Goal: Task Accomplishment & Management: Use online tool/utility

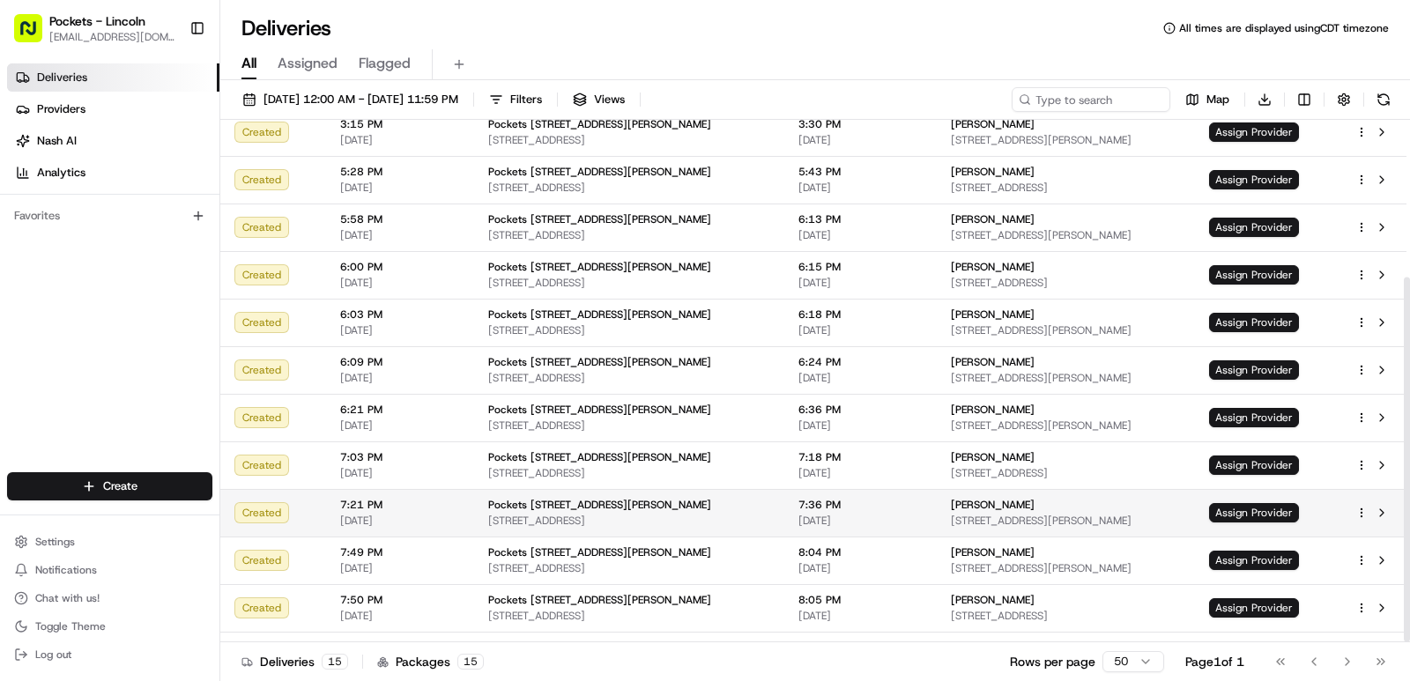
scroll to position [226, 0]
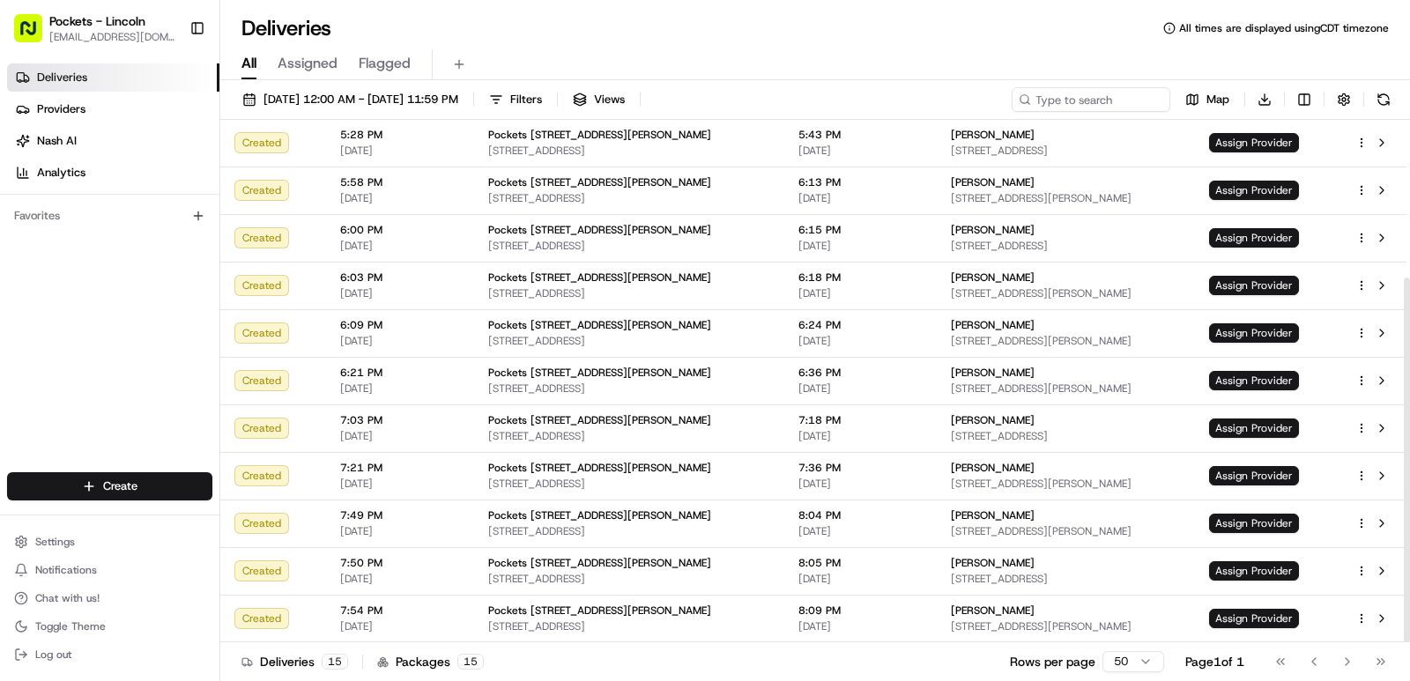
drag, startPoint x: 1408, startPoint y: 370, endPoint x: 1409, endPoint y: 450, distance: 80.2
click at [1409, 450] on div at bounding box center [1406, 460] width 6 height 365
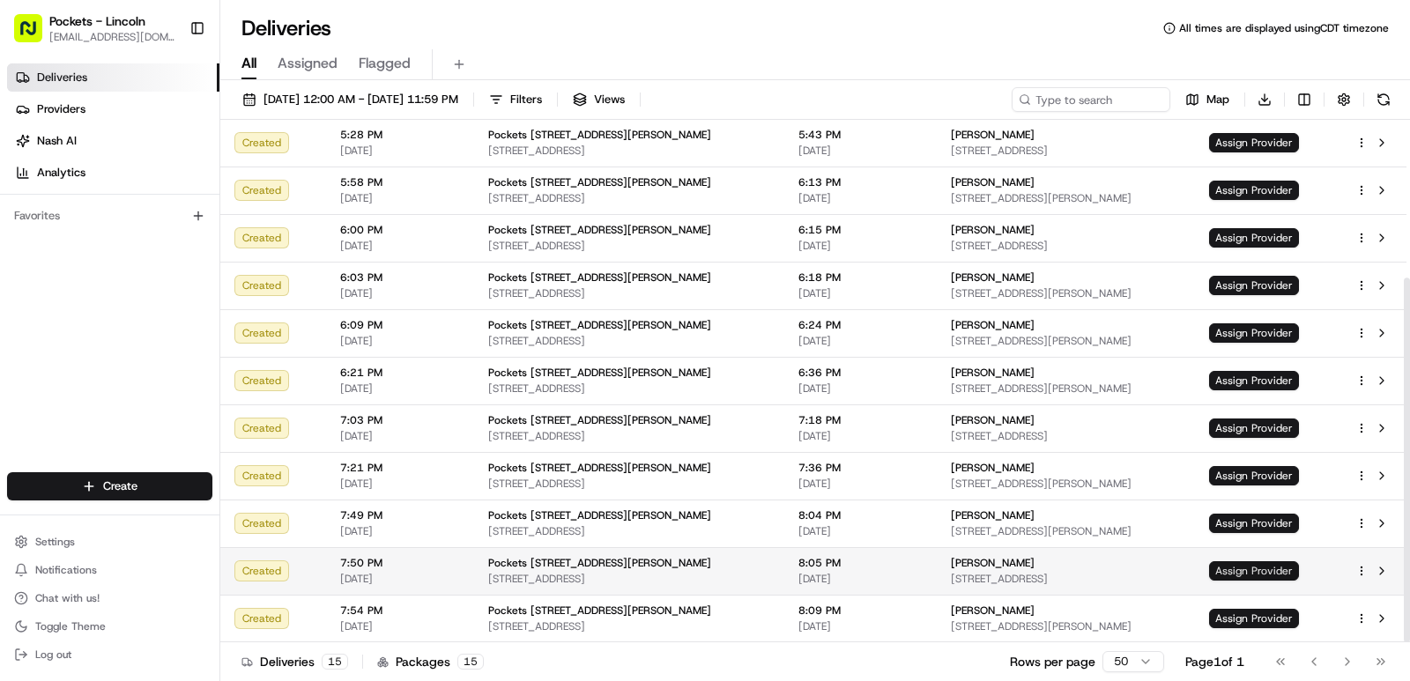
click at [1260, 577] on span "Assign Provider" at bounding box center [1254, 570] width 90 height 19
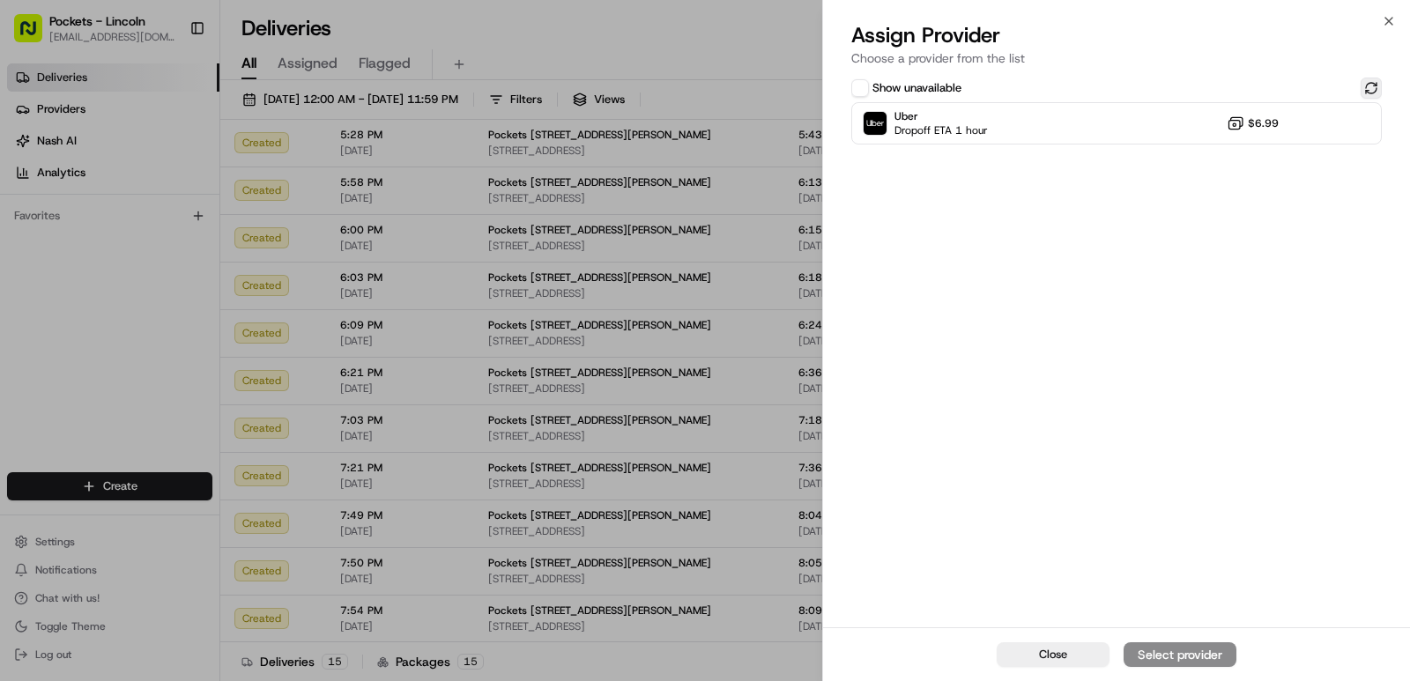
click at [1365, 86] on button at bounding box center [1370, 88] width 21 height 21
click at [1377, 85] on button at bounding box center [1370, 88] width 21 height 21
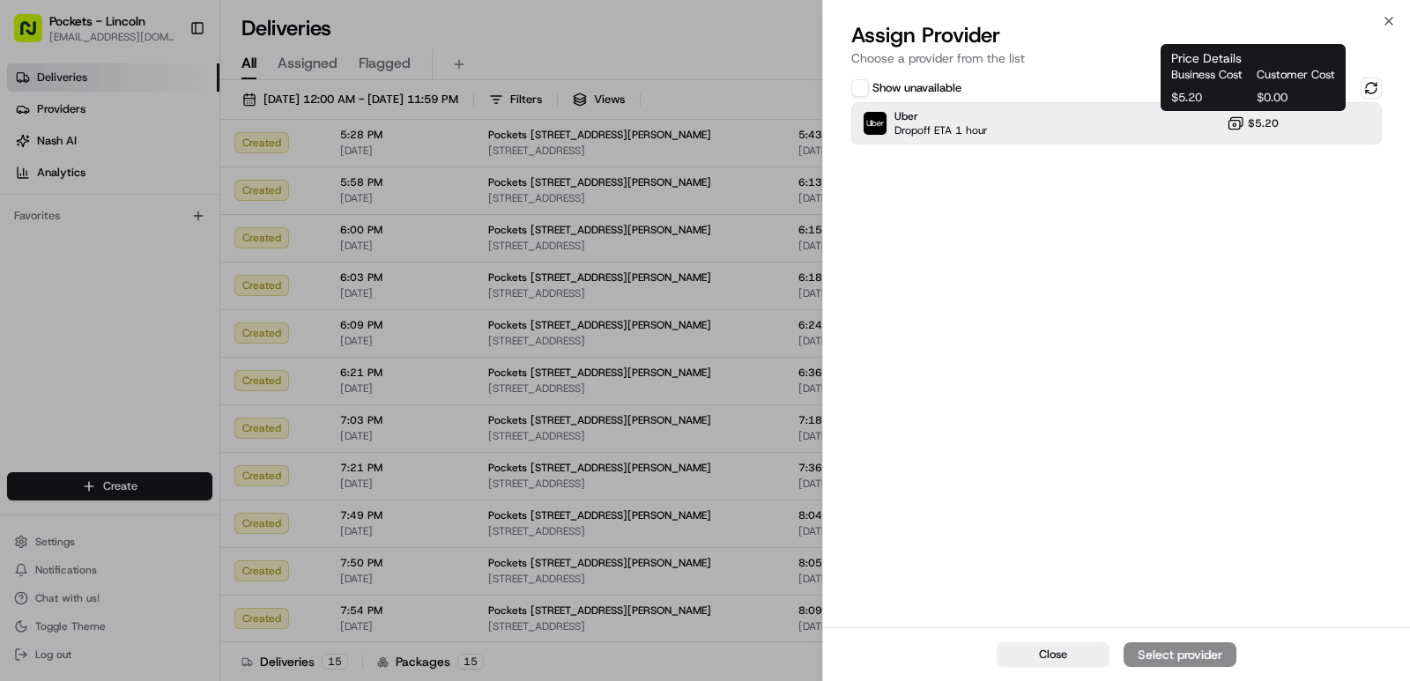
click at [1274, 130] on span "$5.20" at bounding box center [1262, 123] width 31 height 14
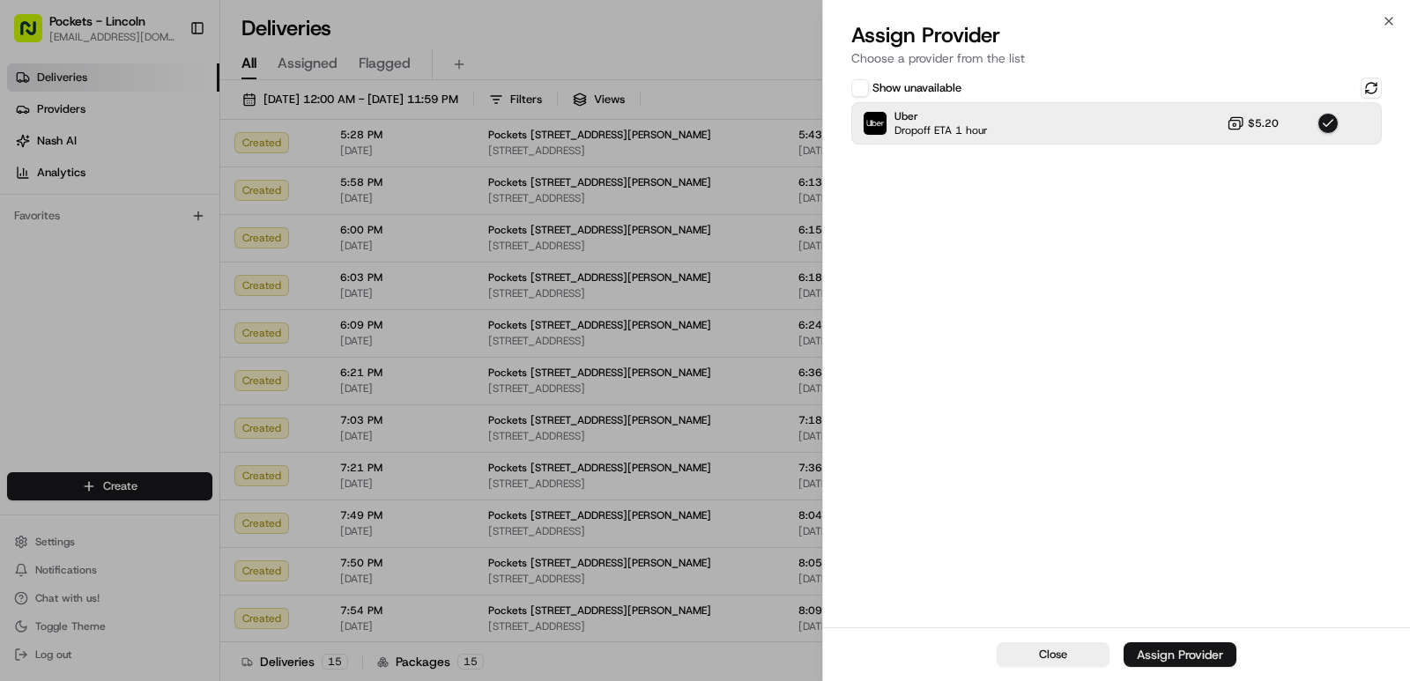
click at [1180, 648] on div "Assign Provider" at bounding box center [1179, 655] width 86 height 18
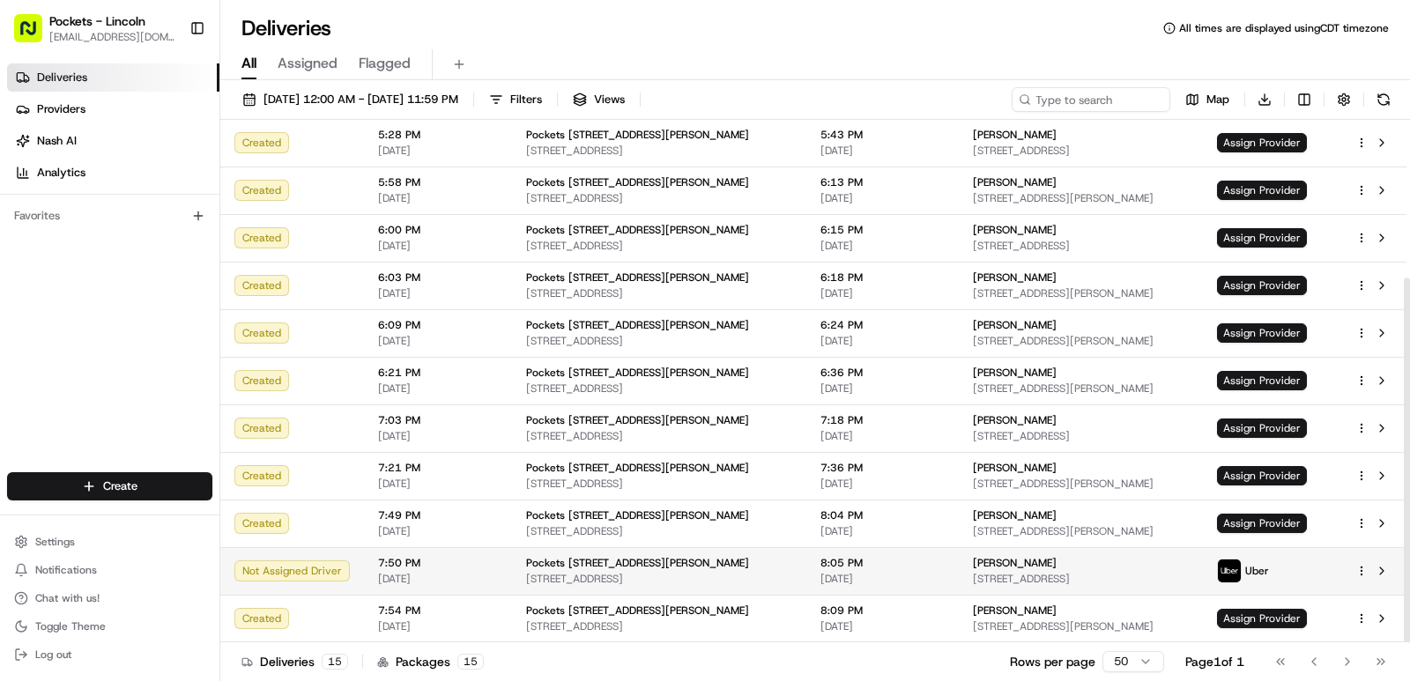
click at [1356, 569] on html "Pockets - Lincoln [EMAIL_ADDRESS][DOMAIN_NAME] Toggle Sidebar Deliveries Provid…" at bounding box center [705, 340] width 1410 height 681
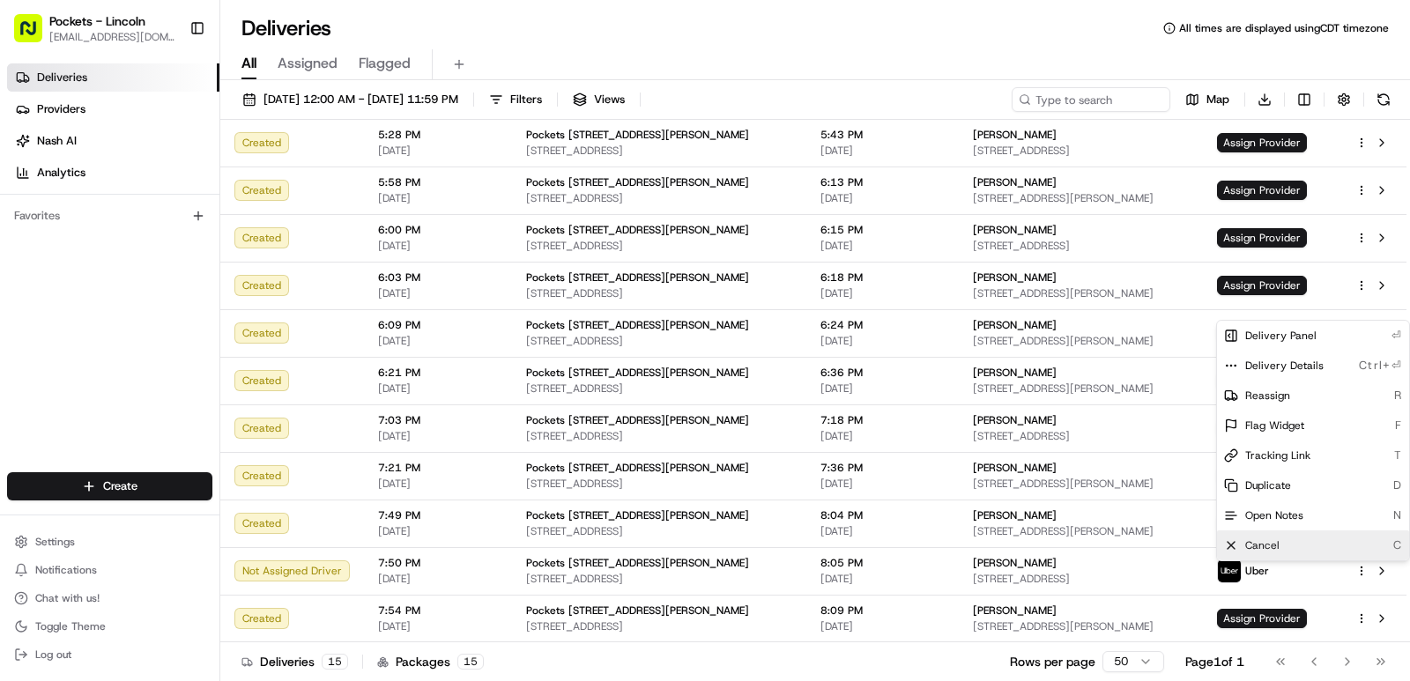
click at [1290, 546] on div "Cancel C" at bounding box center [1313, 545] width 192 height 30
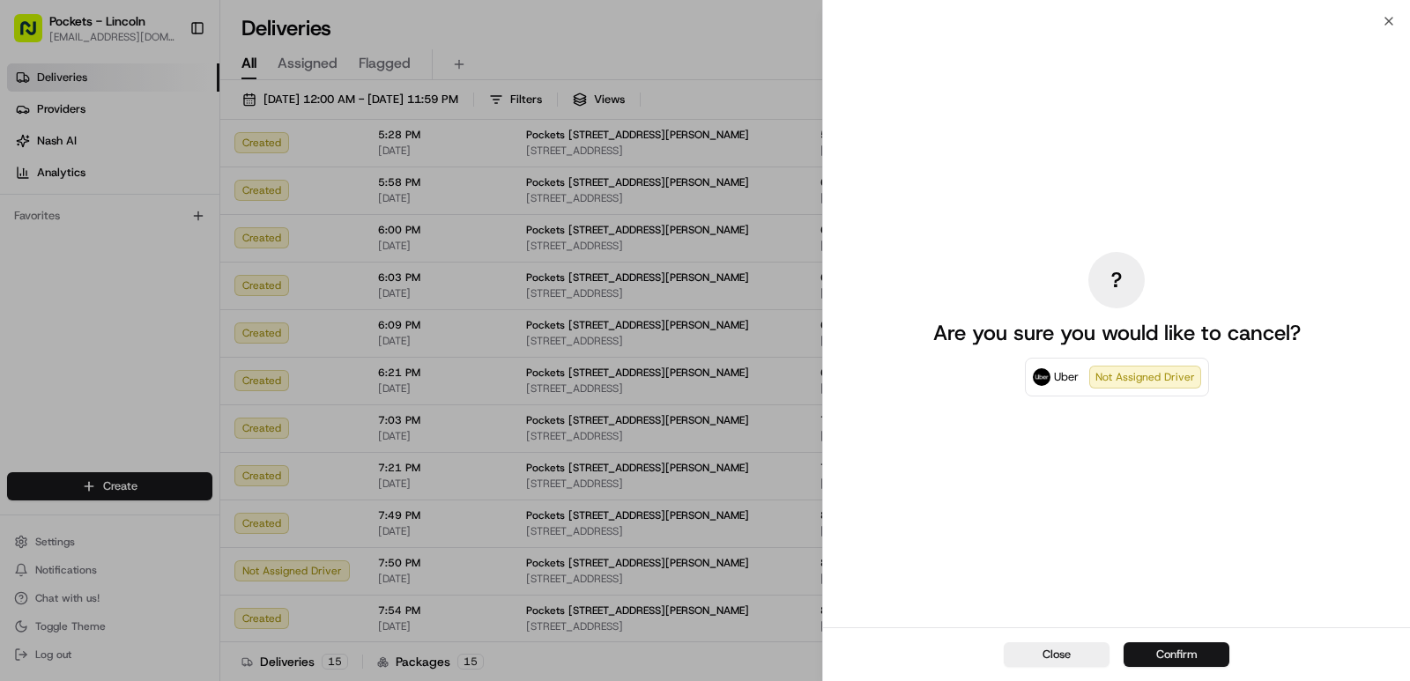
click at [1194, 649] on button "Confirm" at bounding box center [1176, 654] width 106 height 25
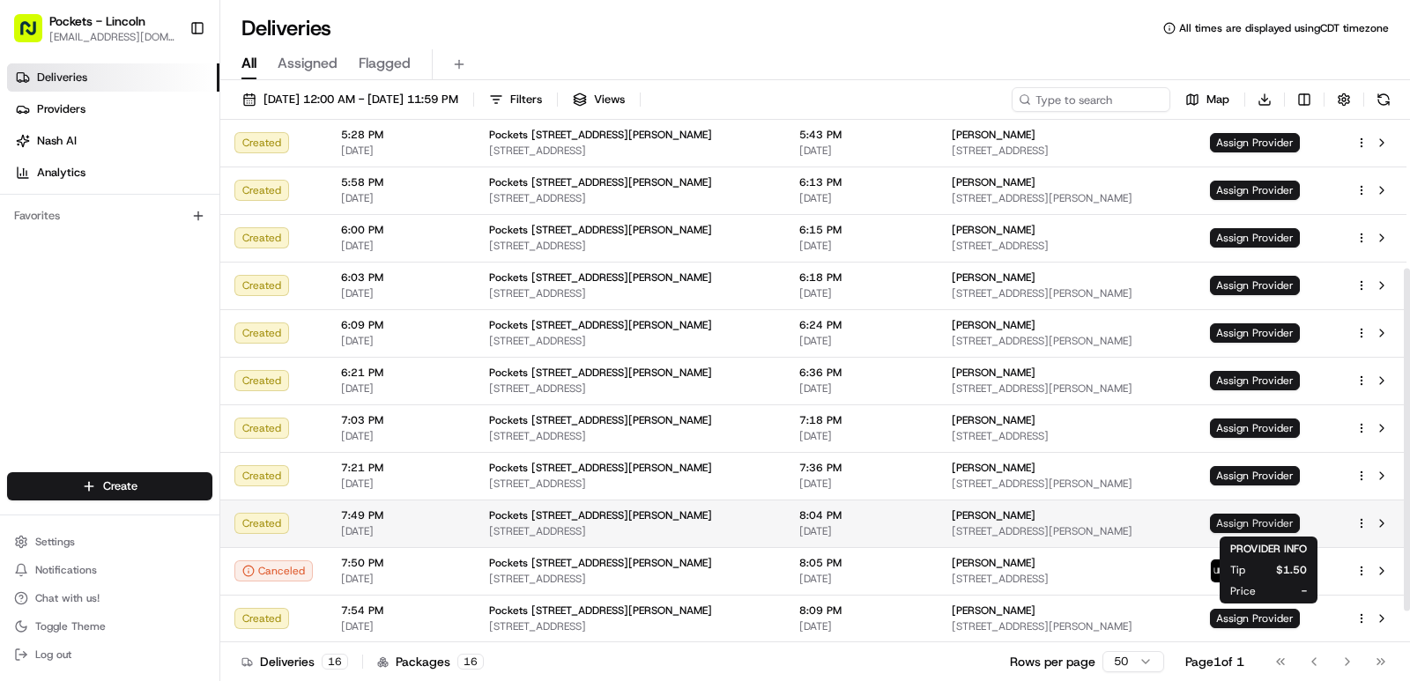
click at [1261, 528] on span "Assign Provider" at bounding box center [1255, 523] width 90 height 19
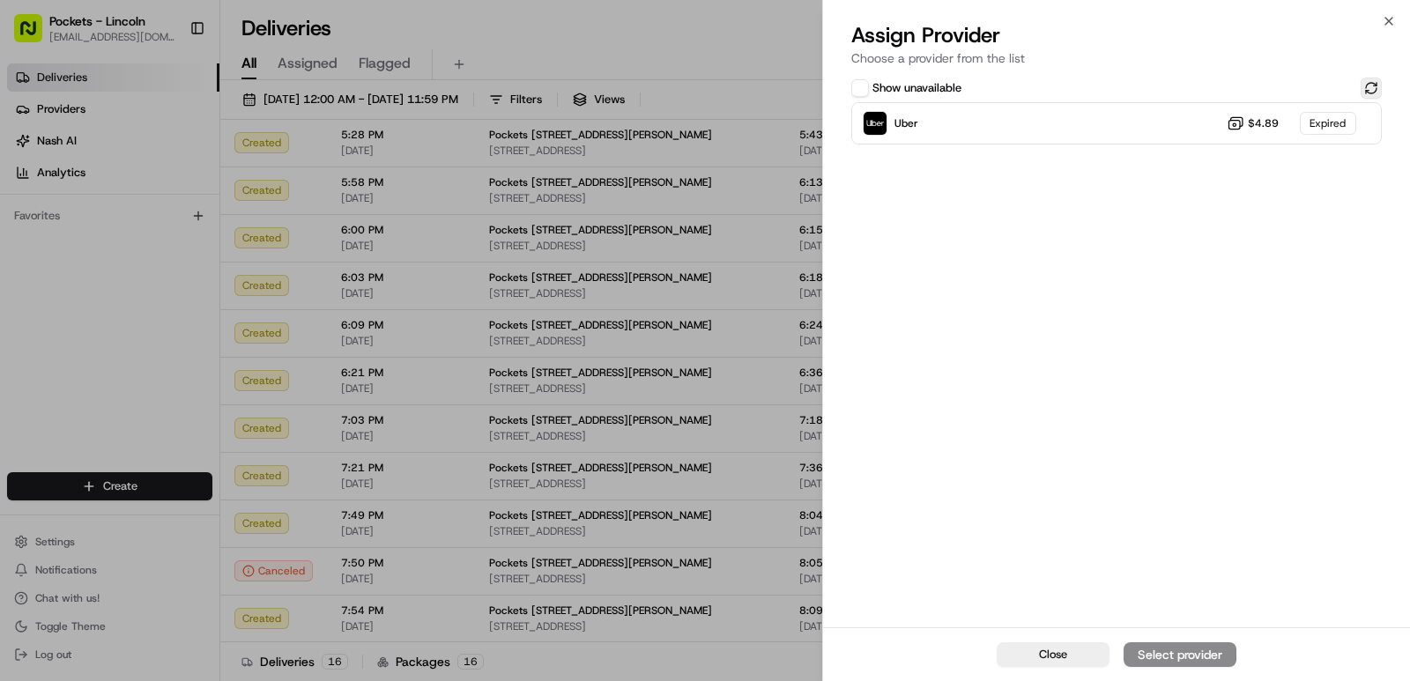
click at [1373, 87] on button at bounding box center [1370, 88] width 21 height 21
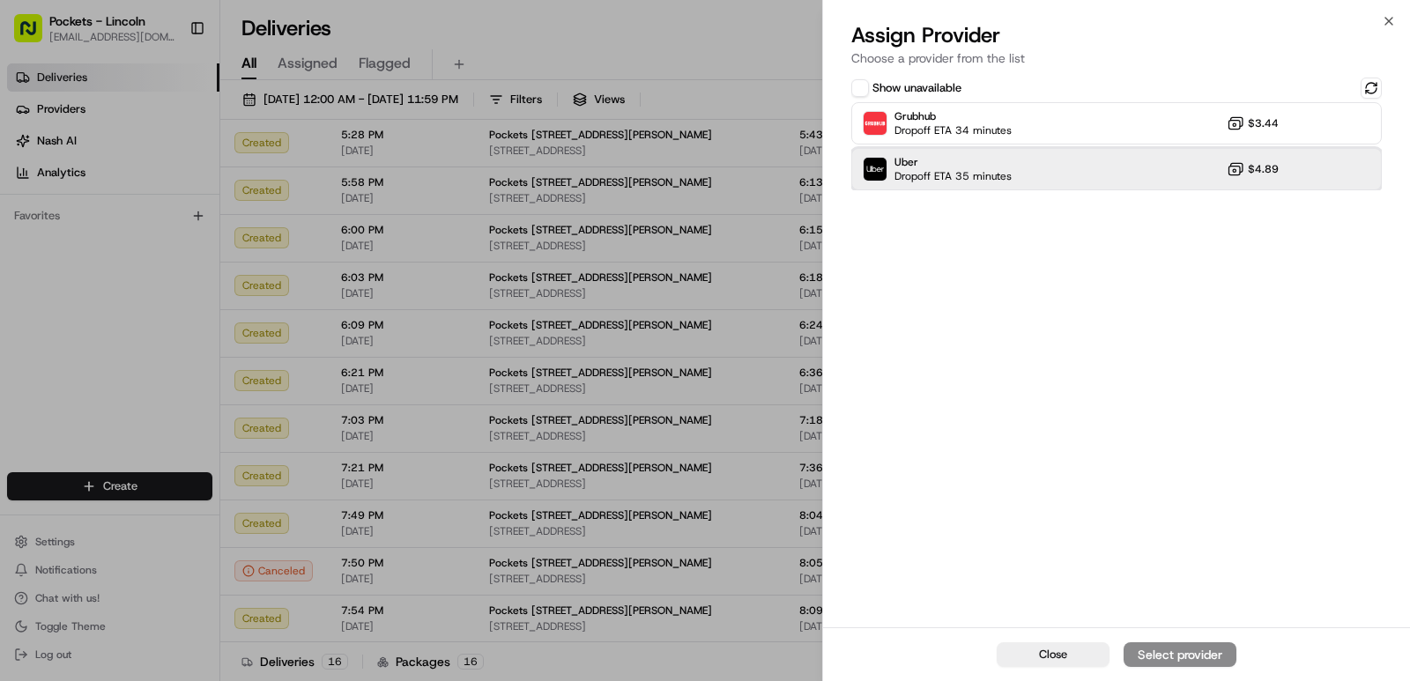
click at [1208, 159] on div "Uber Dropoff ETA 35 minutes $4.89" at bounding box center [1116, 169] width 530 height 42
click at [1188, 662] on div "Assign Provider" at bounding box center [1179, 655] width 86 height 18
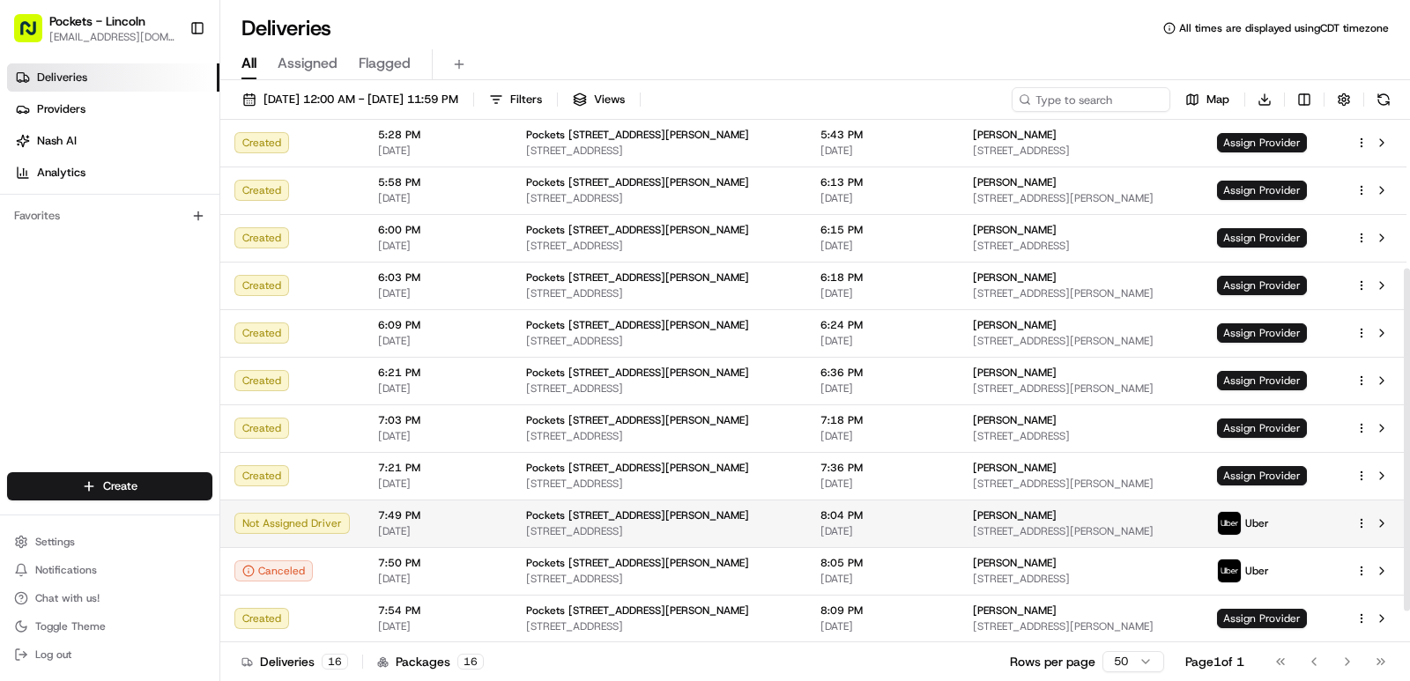
click at [820, 513] on span "8:04 PM" at bounding box center [882, 515] width 124 height 14
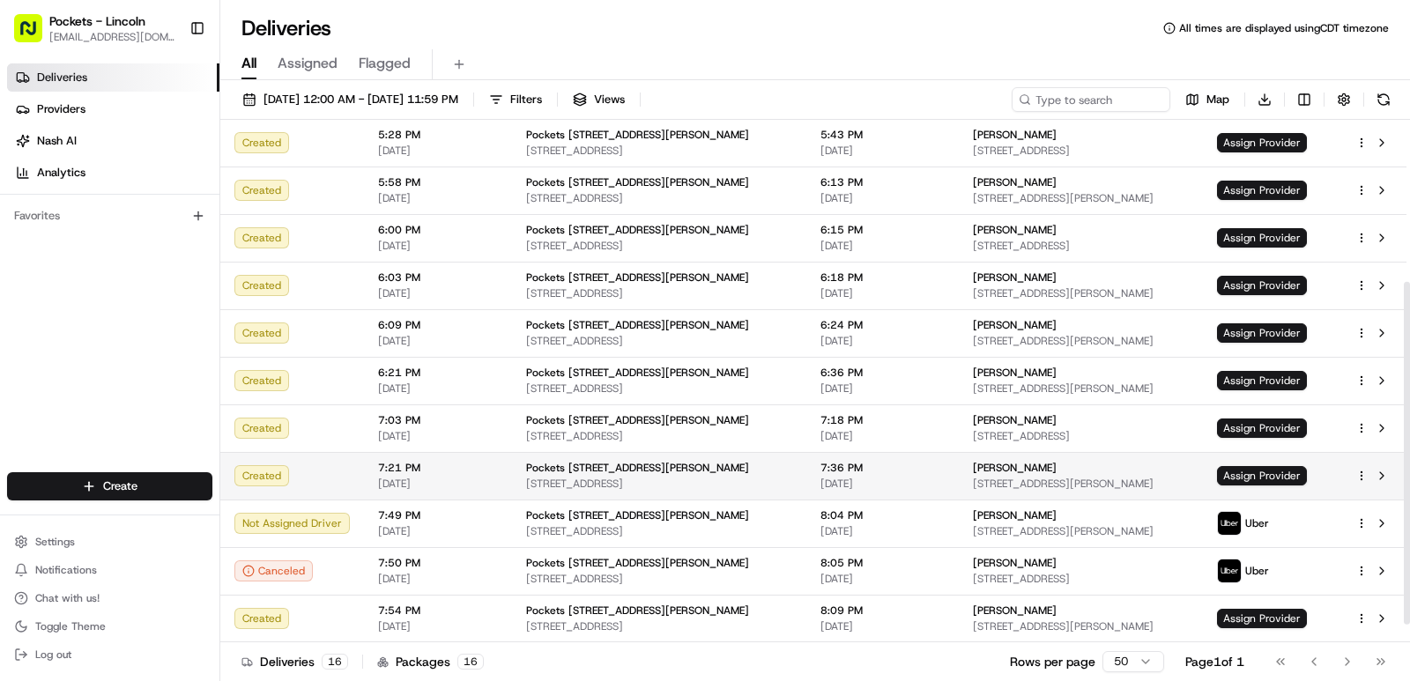
scroll to position [274, 0]
